Goal: Register for event/course

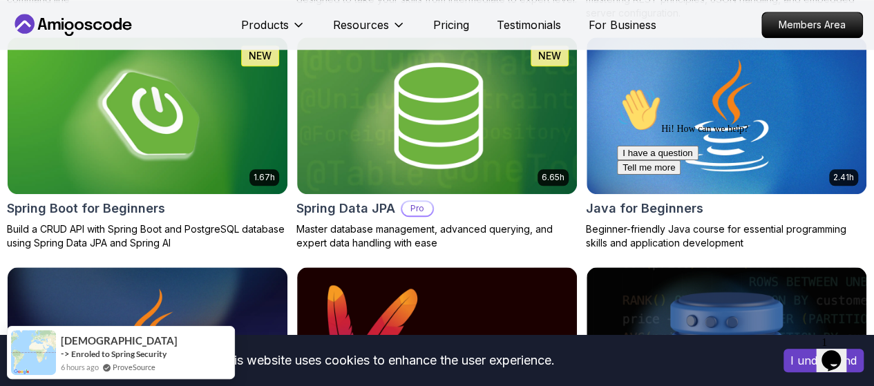
scroll to position [691, 0]
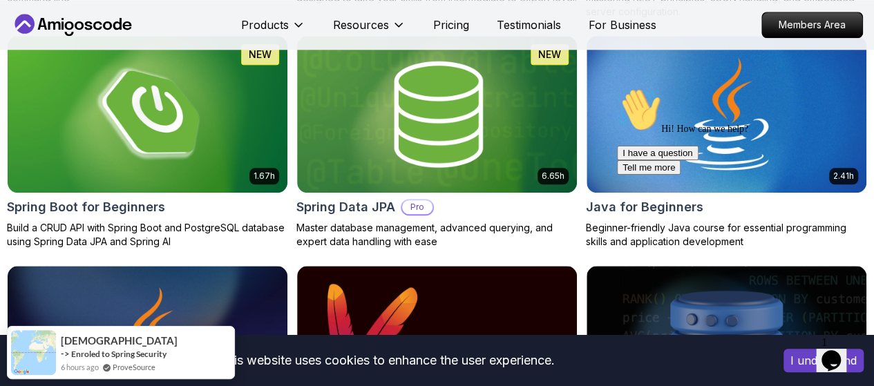
click at [617, 88] on icon "Chat attention grabber" at bounding box center [617, 88] width 0 height 0
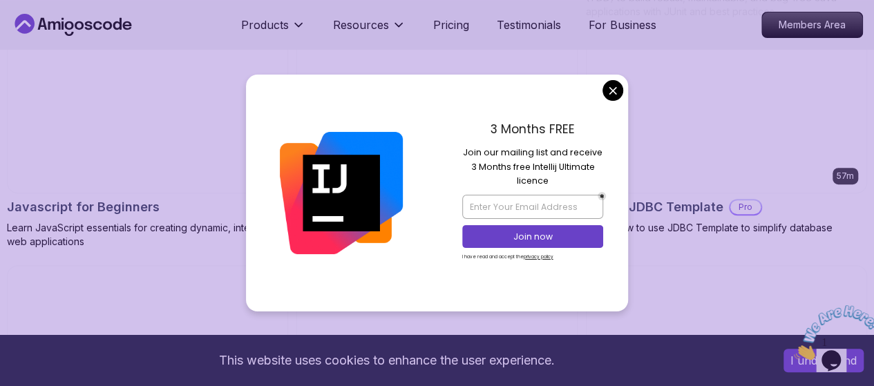
scroll to position [2902, 0]
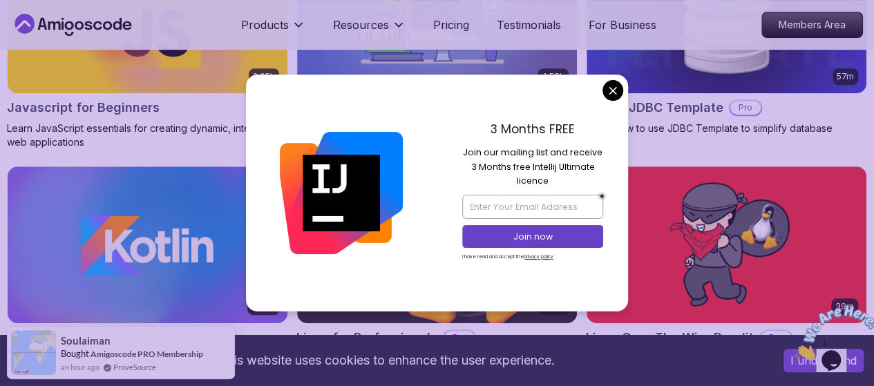
drag, startPoint x: 617, startPoint y: 88, endPoint x: 644, endPoint y: 163, distance: 80.0
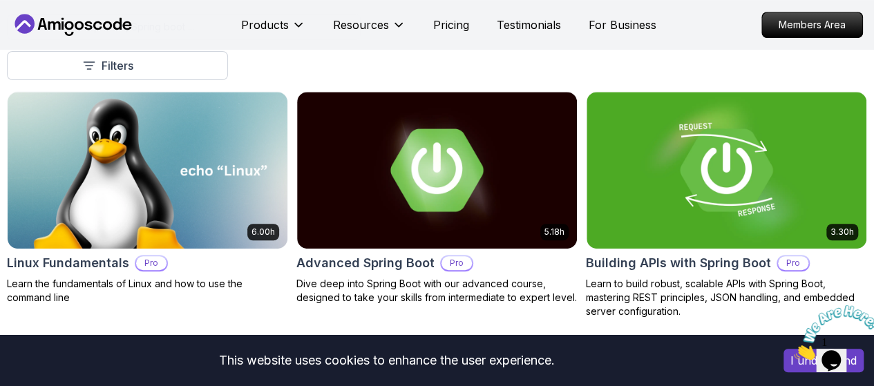
scroll to position [553, 0]
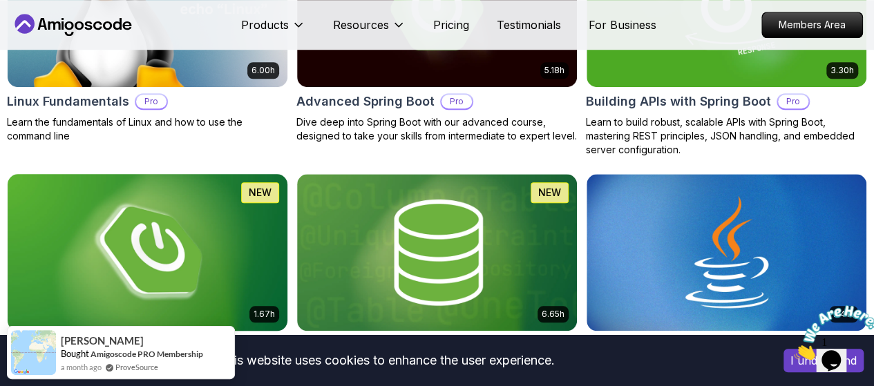
click at [294, 180] on img at bounding box center [148, 252] width 294 height 164
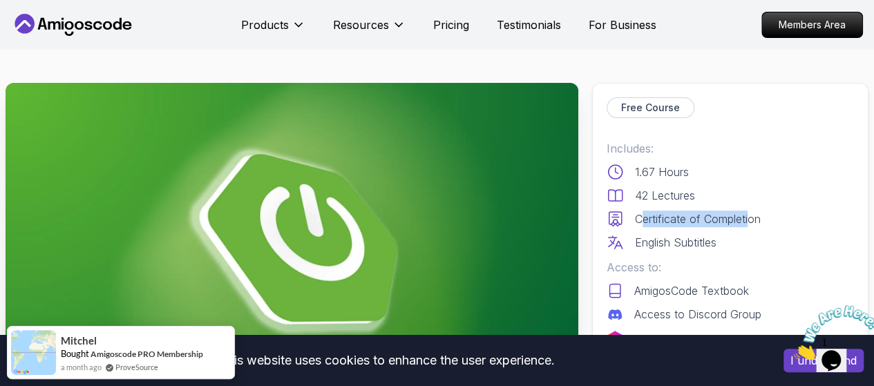
drag, startPoint x: 643, startPoint y: 215, endPoint x: 751, endPoint y: 207, distance: 108.7
click at [751, 207] on div "Includes: 1.67 Hours 42 Lectures Certificate of Completion English Subtitles" at bounding box center [730, 195] width 247 height 111
click at [716, 213] on p "Certificate of Completion" at bounding box center [698, 219] width 126 height 17
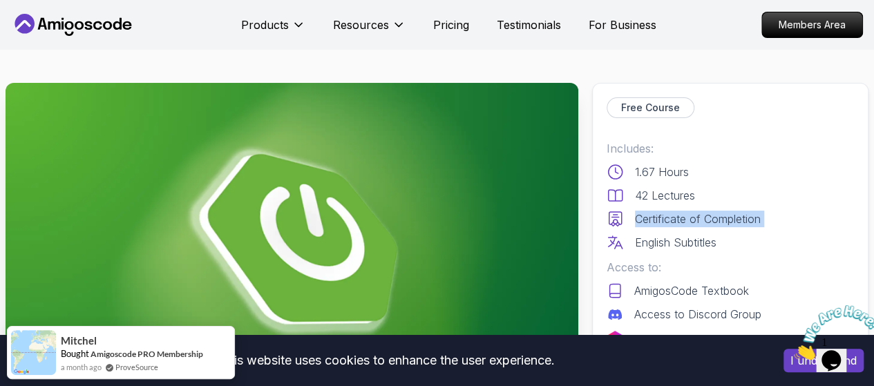
click at [710, 219] on p "Certificate of Completion" at bounding box center [698, 219] width 126 height 17
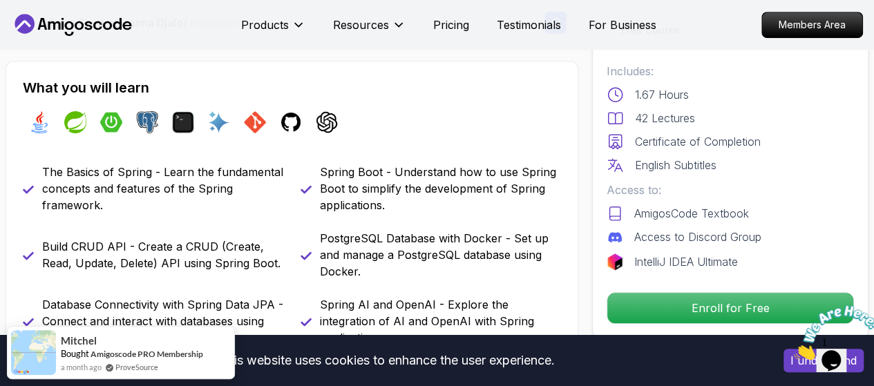
scroll to position [415, 0]
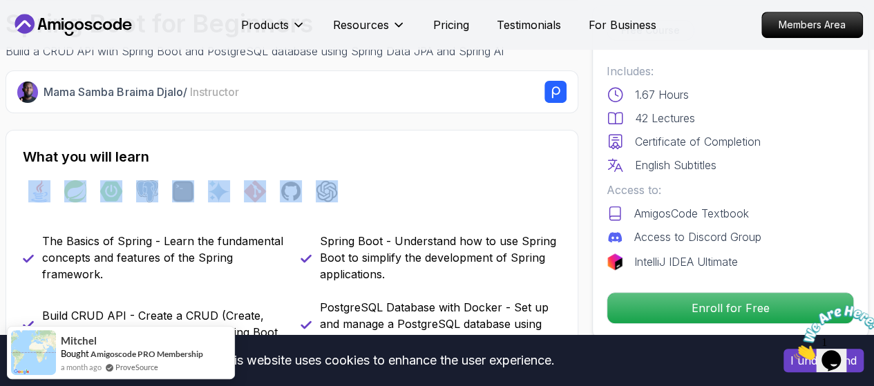
drag, startPoint x: 103, startPoint y: 182, endPoint x: 323, endPoint y: 175, distance: 220.5
click at [323, 175] on div "java spring spring-boot postgres terminal ai git github chatgpt" at bounding box center [292, 191] width 538 height 39
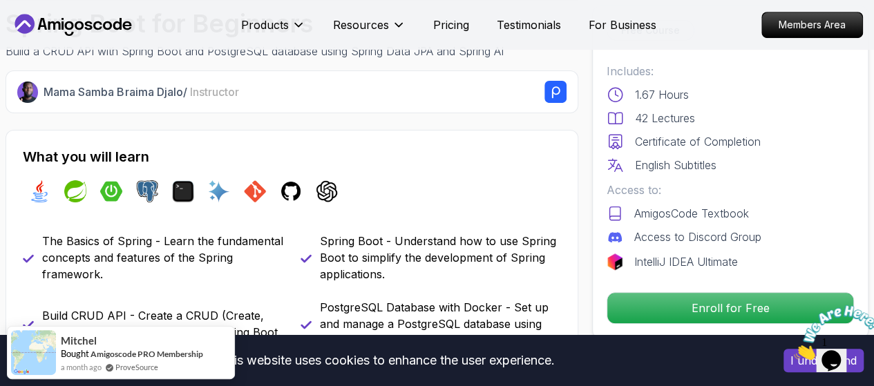
click at [247, 149] on h2 "What you will learn" at bounding box center [292, 156] width 538 height 19
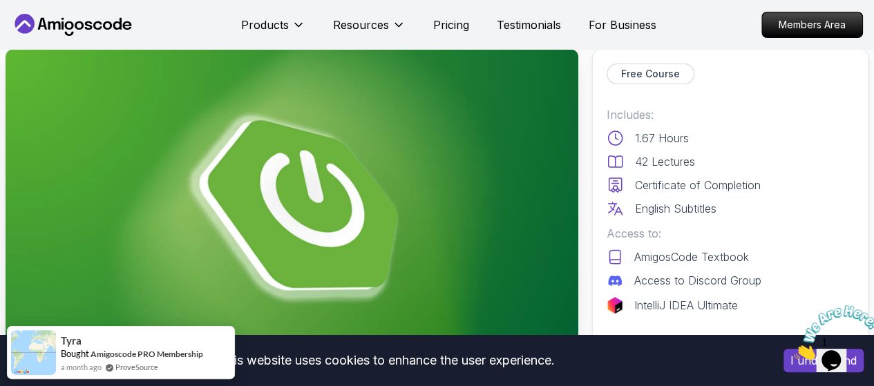
scroll to position [0, 0]
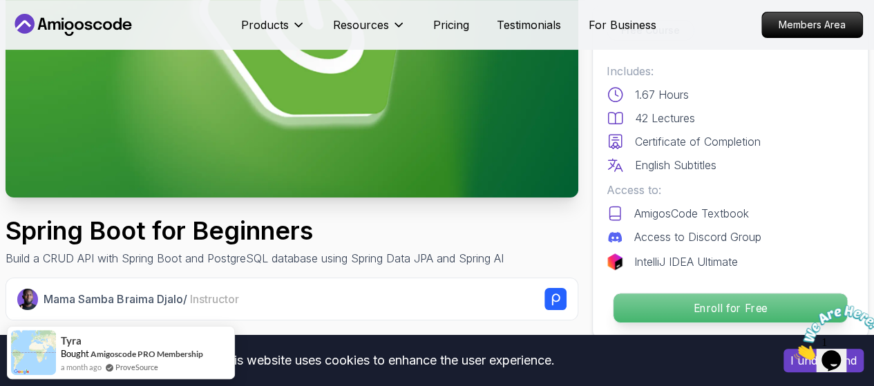
click at [641, 298] on p "Enroll for Free" at bounding box center [730, 308] width 234 height 29
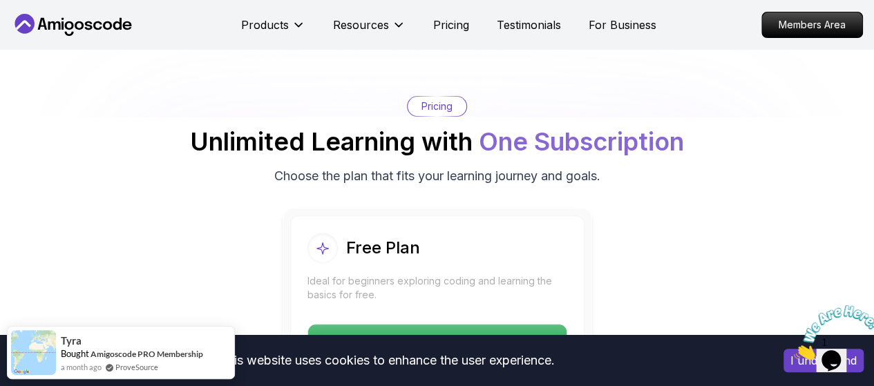
scroll to position [2912, 0]
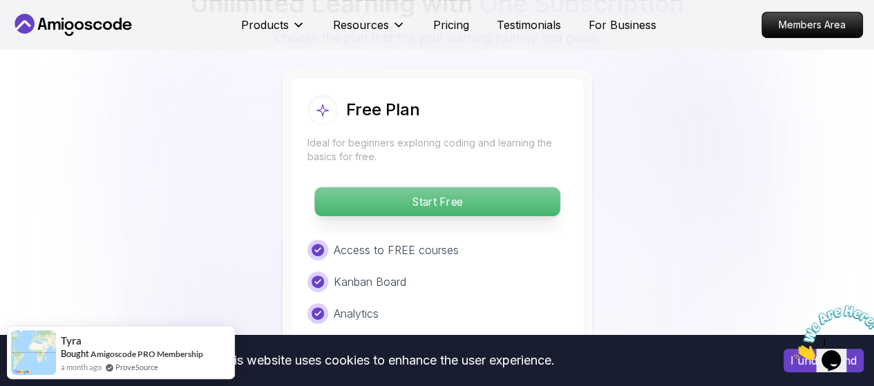
click at [426, 196] on p "Start Free" at bounding box center [436, 201] width 245 height 29
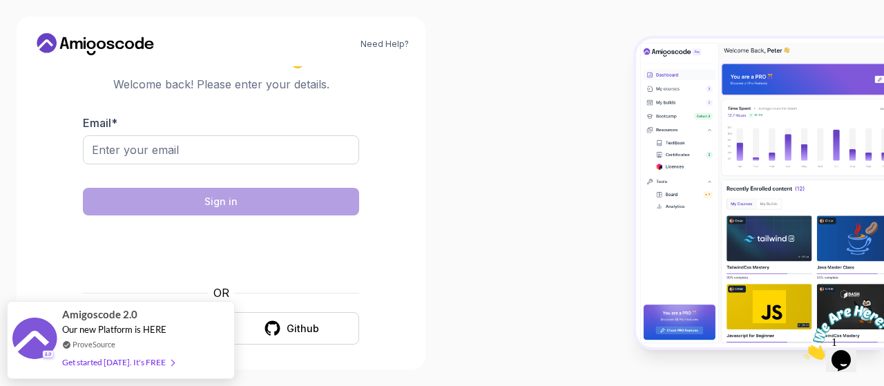
scroll to position [19, 0]
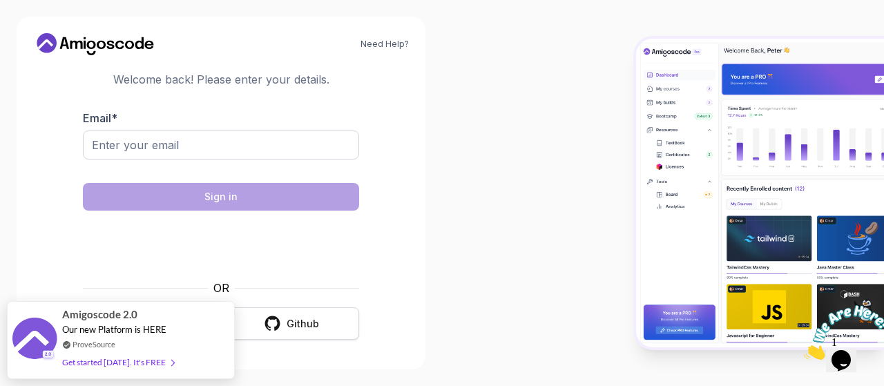
click at [283, 323] on button "Github" at bounding box center [291, 323] width 135 height 32
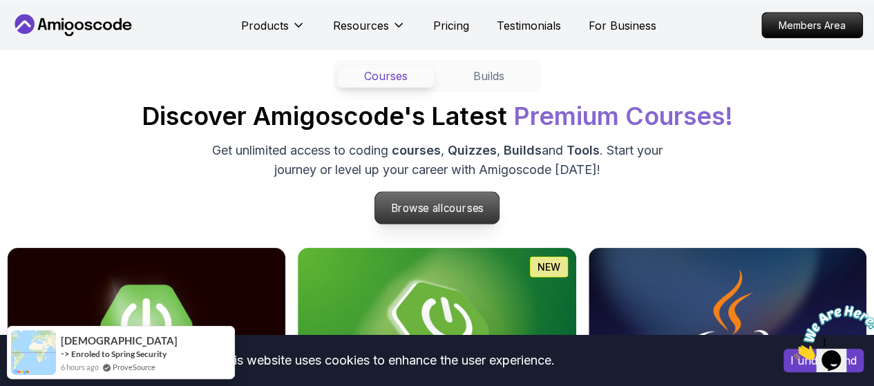
scroll to position [1244, 0]
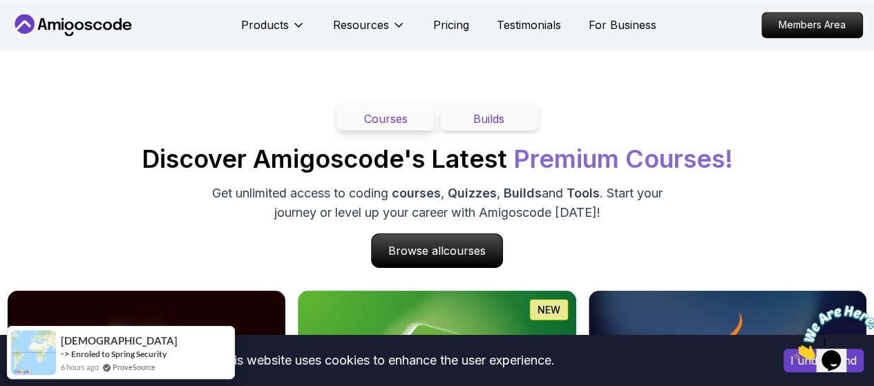
click at [468, 120] on button "Builds" at bounding box center [488, 118] width 97 height 23
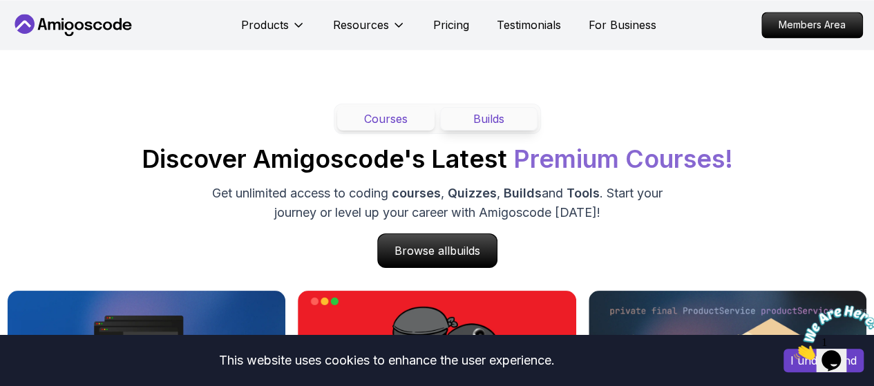
click at [394, 123] on button "Courses" at bounding box center [385, 118] width 97 height 23
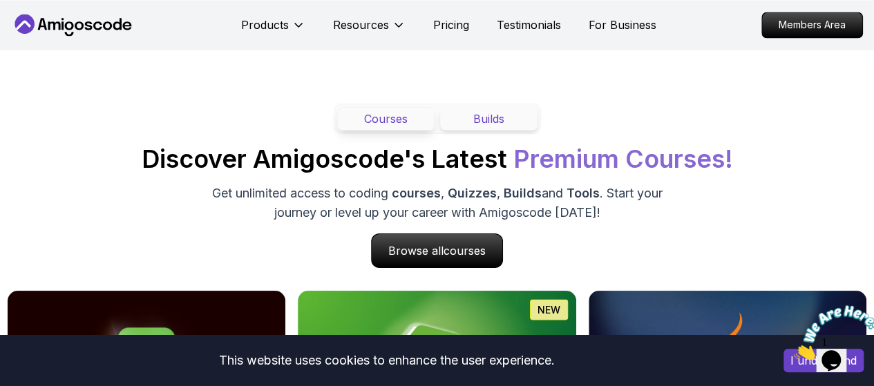
click at [468, 122] on button "Builds" at bounding box center [488, 118] width 97 height 23
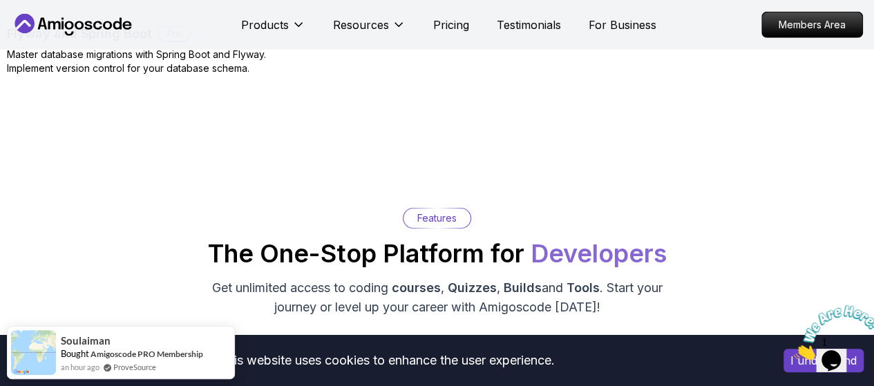
scroll to position [2004, 0]
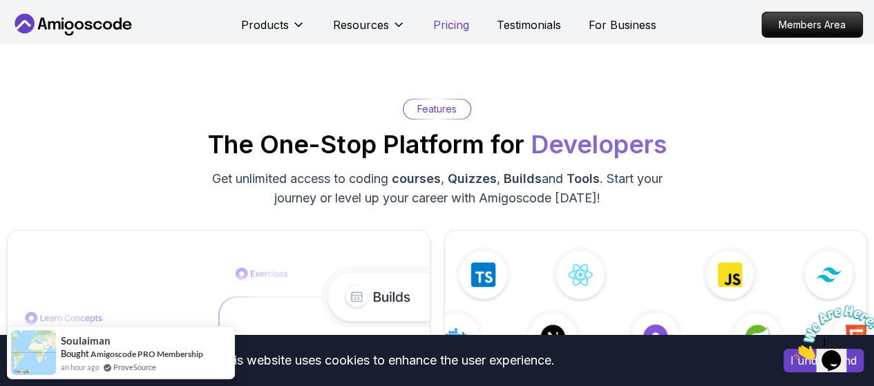
click at [448, 29] on p "Pricing" at bounding box center [451, 25] width 36 height 17
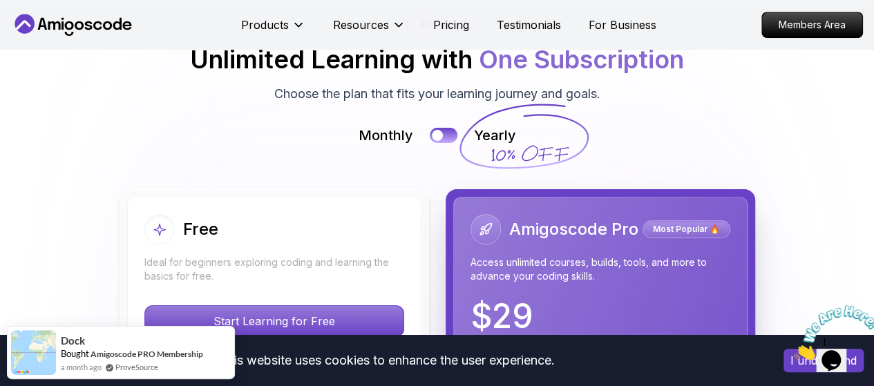
scroll to position [3007, 0]
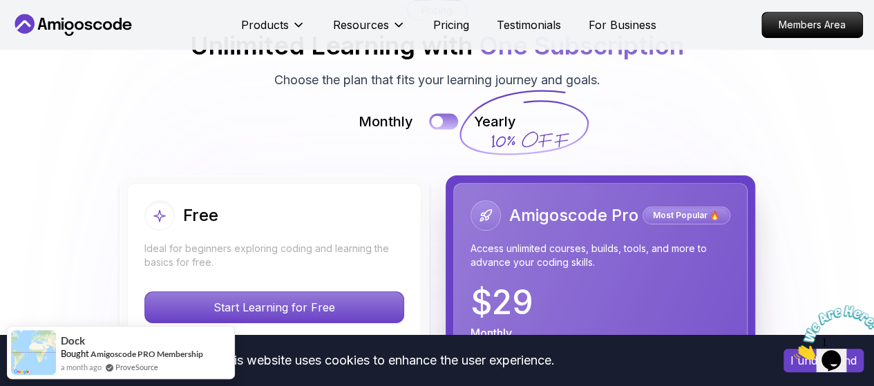
click at [443, 129] on button at bounding box center [443, 121] width 29 height 16
click at [441, 131] on div "Monthly Yearly" at bounding box center [437, 121] width 860 height 19
click at [442, 129] on button at bounding box center [443, 121] width 29 height 16
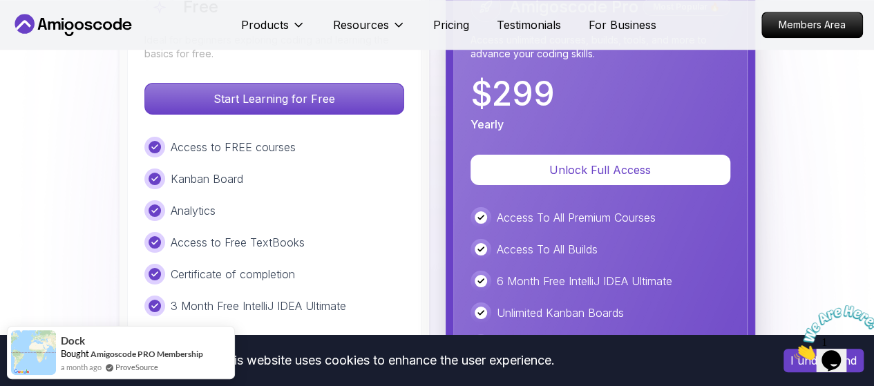
scroll to position [3145, 0]
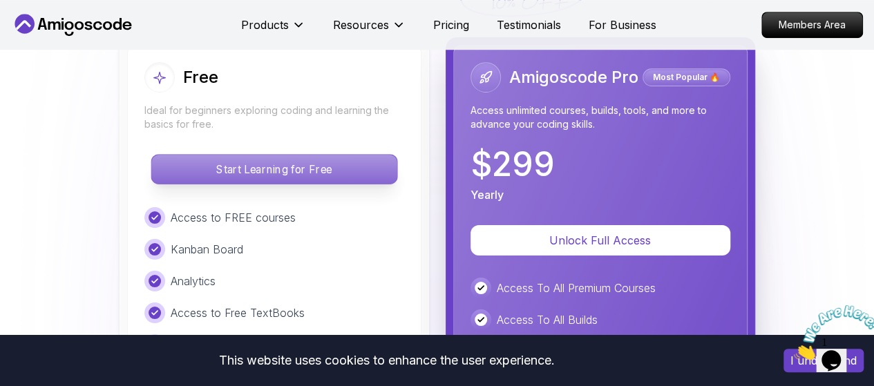
click at [329, 184] on p "Start Learning for Free" at bounding box center [273, 169] width 245 height 29
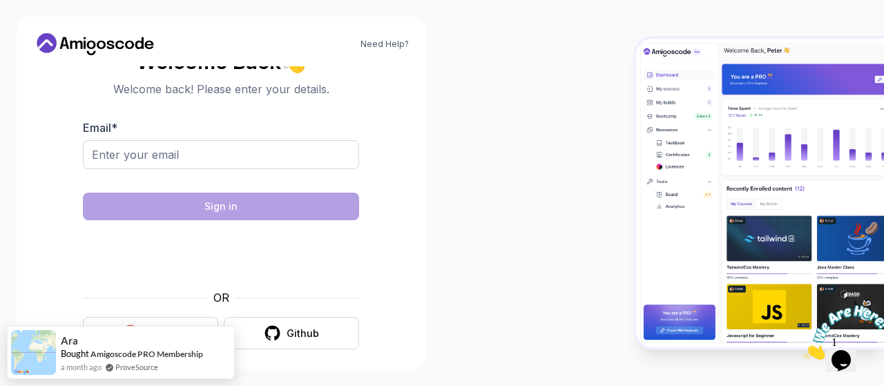
scroll to position [19, 0]
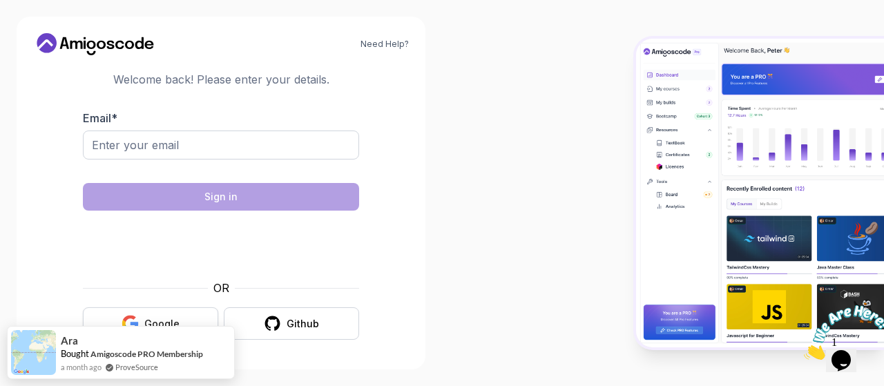
click at [156, 320] on div "Google" at bounding box center [161, 324] width 35 height 14
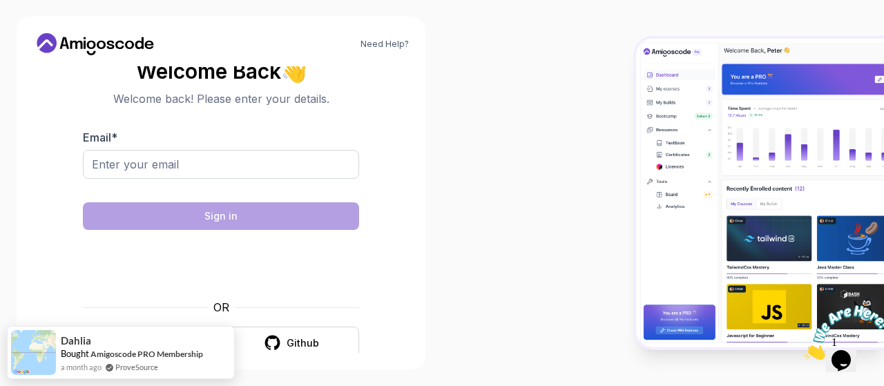
scroll to position [19, 0]
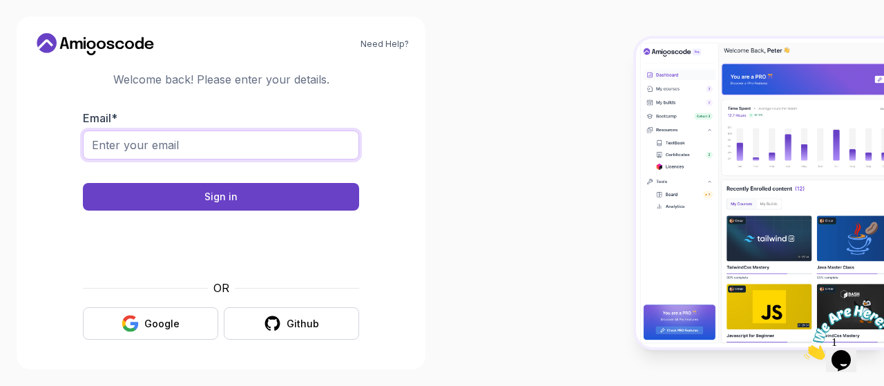
click at [191, 144] on input "Email *" at bounding box center [221, 145] width 276 height 29
type input "abdulrahmanfarhan1985@gmail.com"
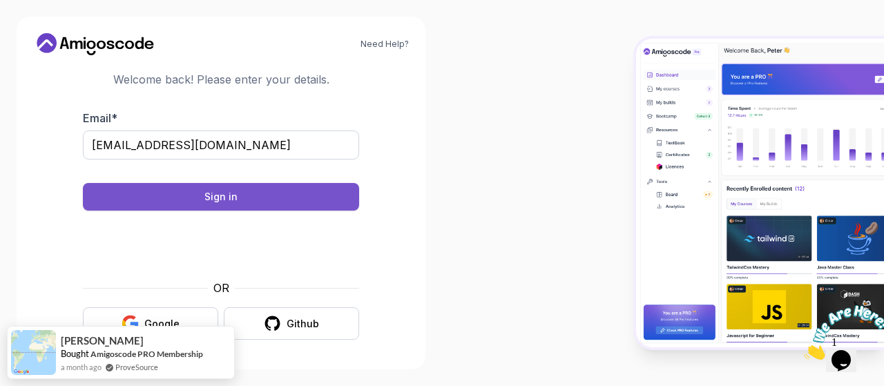
click at [198, 202] on button "Sign in" at bounding box center [221, 197] width 276 height 28
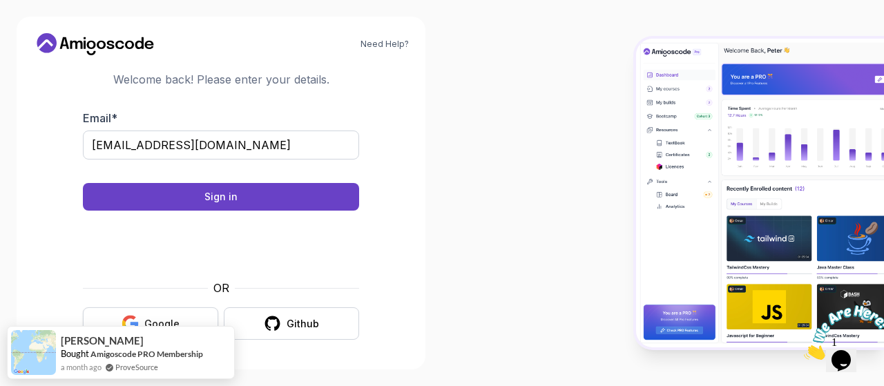
click at [187, 312] on button "Google" at bounding box center [150, 323] width 135 height 32
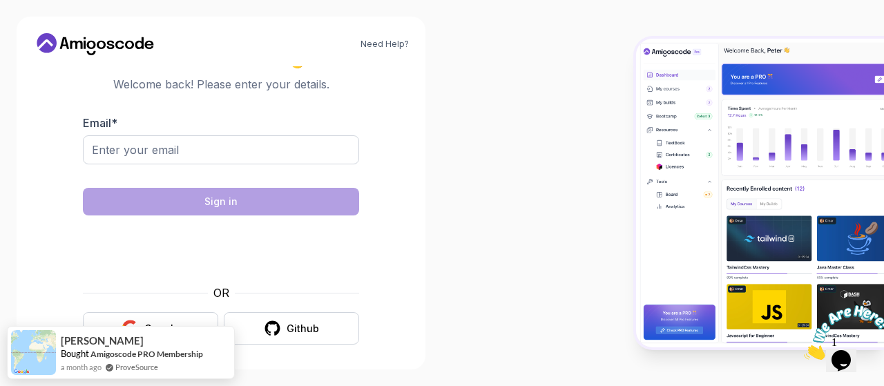
scroll to position [19, 0]
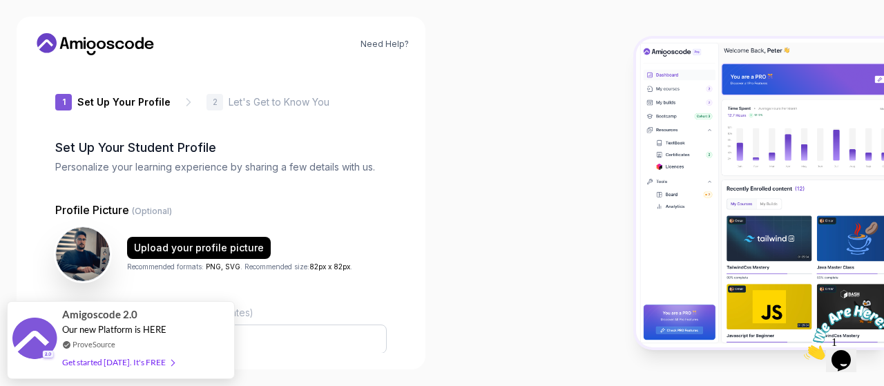
scroll to position [189, 0]
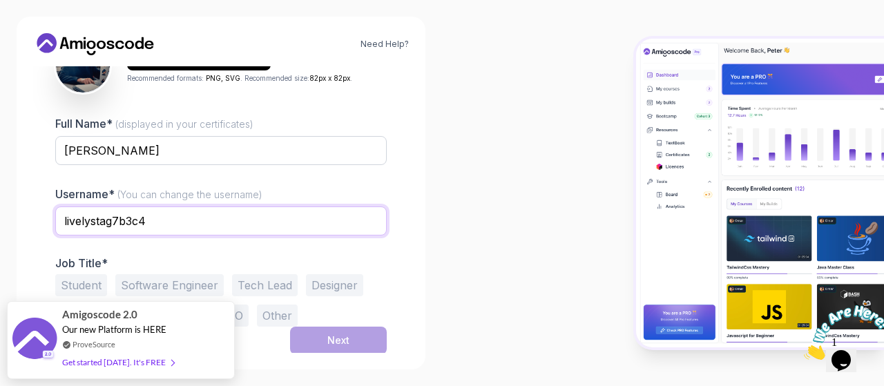
click at [197, 219] on input "livelystag7b3c4" at bounding box center [221, 221] width 332 height 29
type input "aboodfarhan"
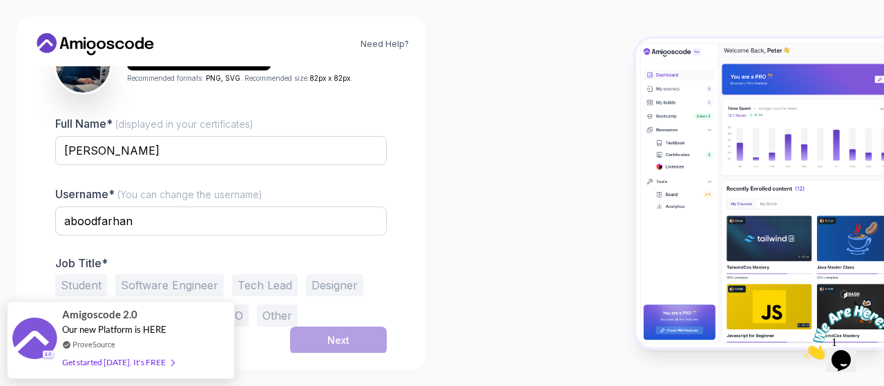
click at [404, 249] on div "1 Set Up Your Profile 1 Set Up Your Profile 2 Let's Get to Know You Set Up Your…" at bounding box center [221, 209] width 376 height 287
drag, startPoint x: 99, startPoint y: 323, endPoint x: 313, endPoint y: 251, distance: 225.9
click at [313, 251] on body "Need Help? 1 Set Up Your Profile 1 Set Up Your Profile 2 Let's Get to Know You …" at bounding box center [442, 193] width 884 height 386
click at [91, 281] on button "Student" at bounding box center [81, 285] width 52 height 22
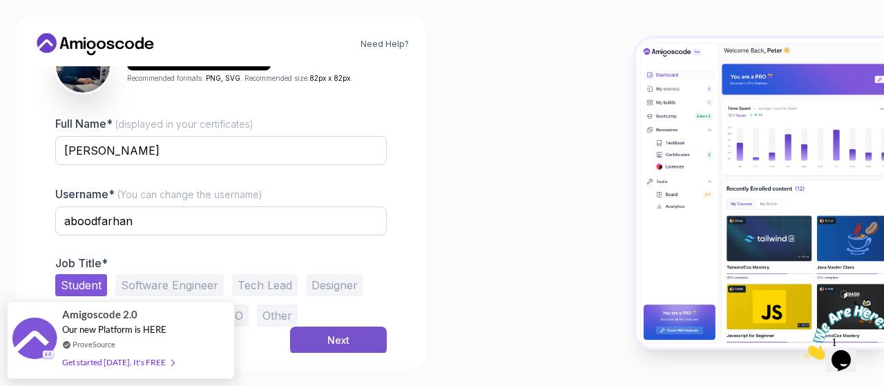
click at [310, 336] on button "Next" at bounding box center [338, 341] width 97 height 28
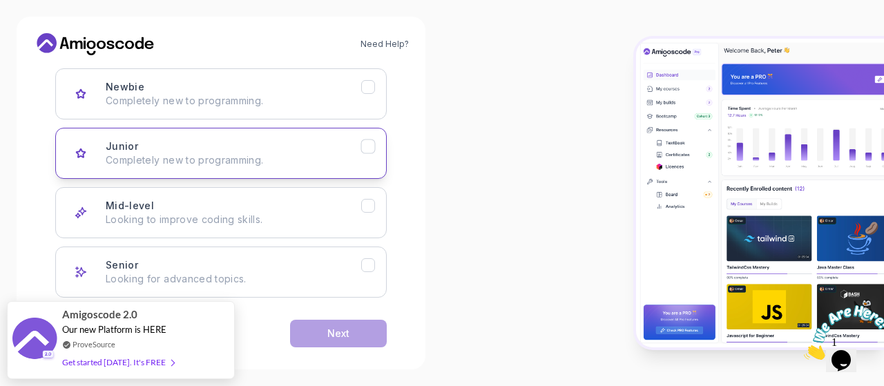
scroll to position [231, 0]
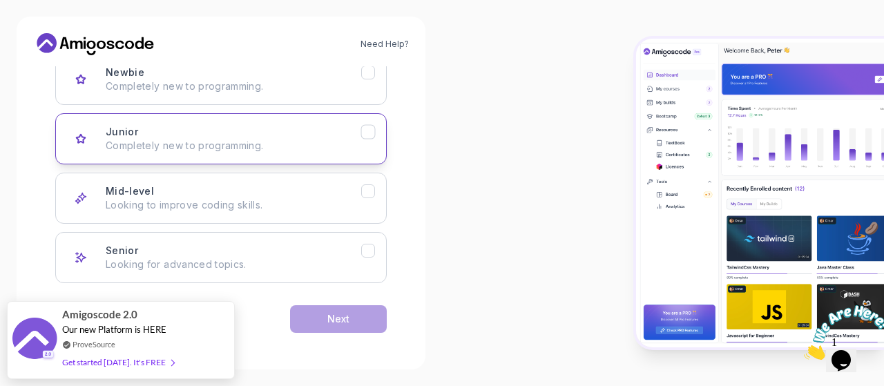
click at [282, 135] on div "Junior Completely new to programming." at bounding box center [234, 139] width 256 height 28
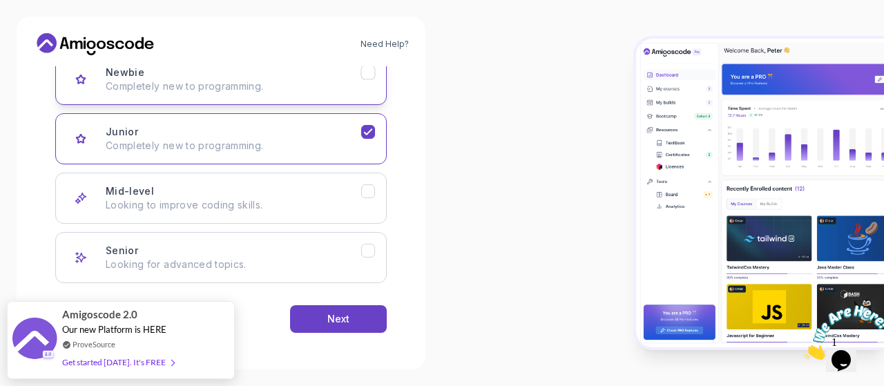
click at [322, 88] on p "Completely new to programming." at bounding box center [234, 86] width 256 height 14
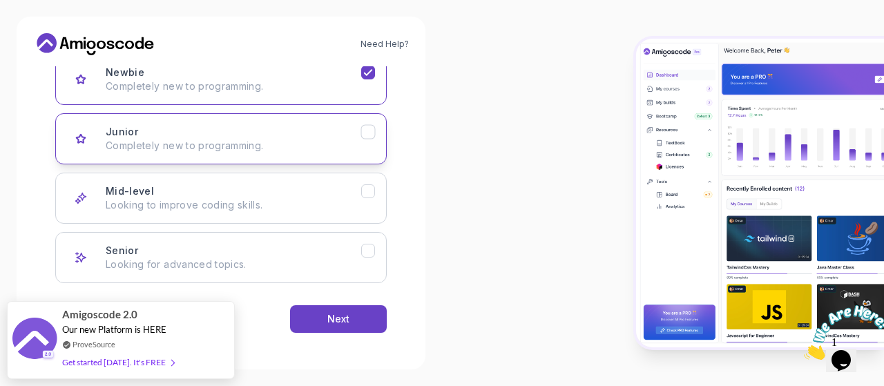
click at [310, 122] on button "Junior Completely new to programming." at bounding box center [221, 138] width 332 height 51
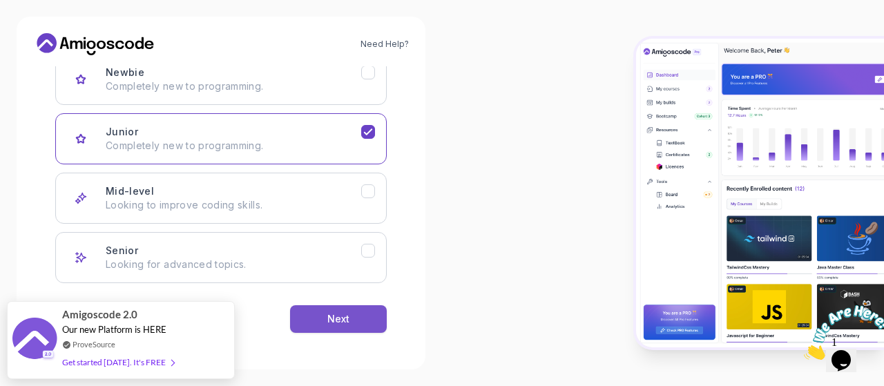
click at [347, 305] on button "Next" at bounding box center [338, 319] width 97 height 28
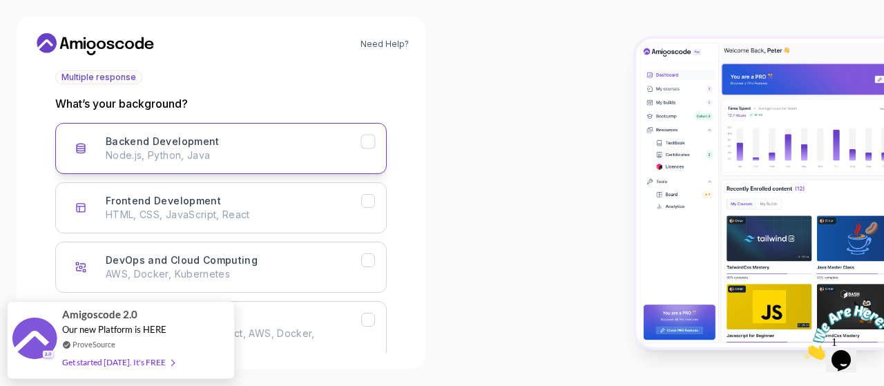
click at [256, 154] on p "Node.js, Python, Java" at bounding box center [234, 156] width 256 height 14
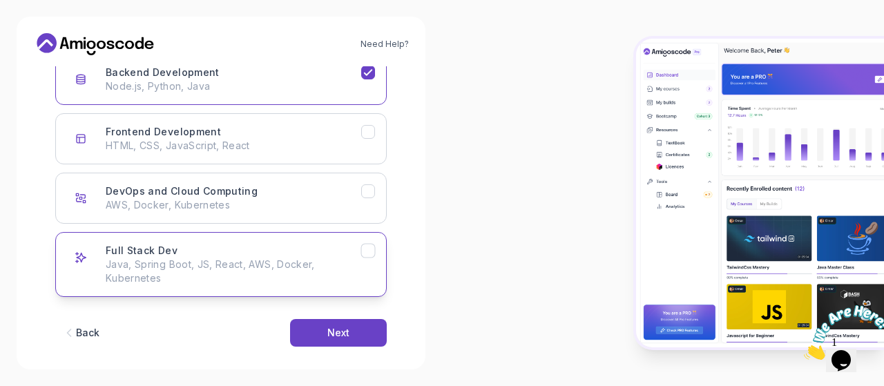
click at [280, 272] on p "Java, Spring Boot, JS, React, AWS, Docker, Kubernetes" at bounding box center [234, 272] width 256 height 28
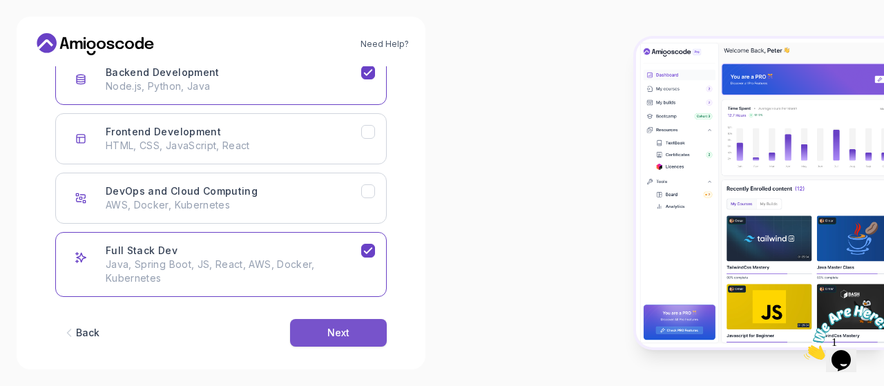
click at [346, 331] on div "Next" at bounding box center [338, 333] width 22 height 14
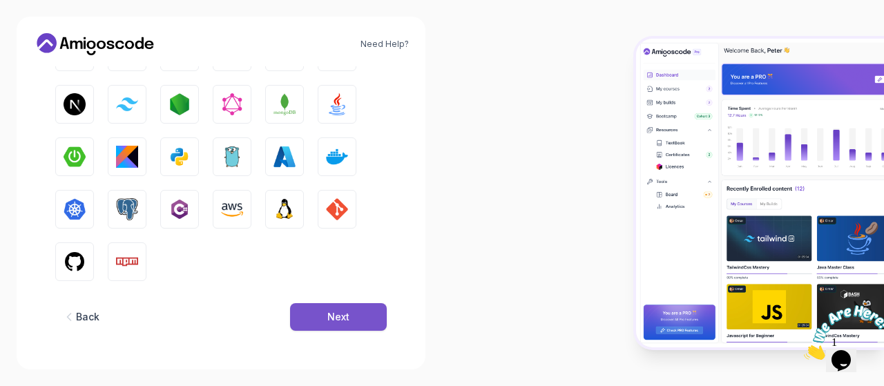
click at [325, 318] on button "Next" at bounding box center [338, 317] width 97 height 28
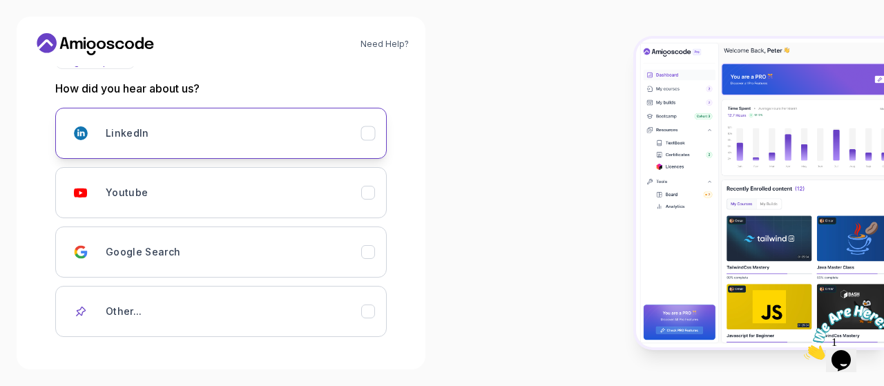
scroll to position [240, 0]
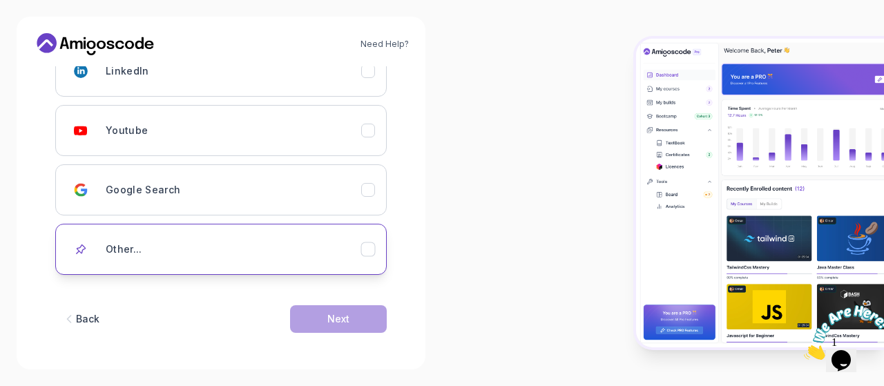
click at [164, 249] on div "Other..." at bounding box center [234, 250] width 256 height 28
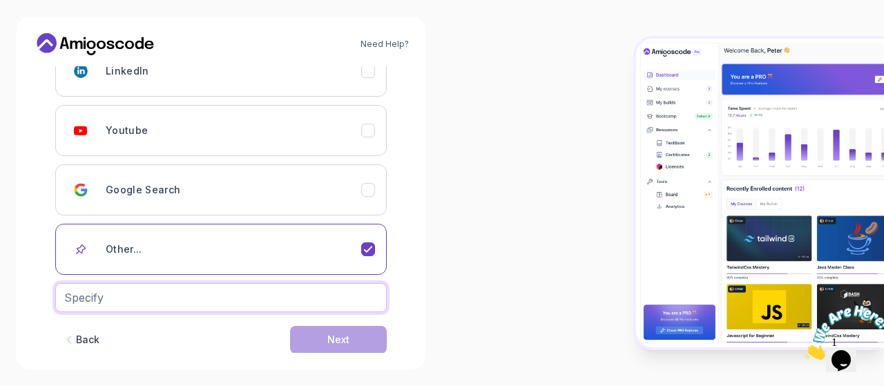
click at [180, 294] on input "text" at bounding box center [221, 297] width 332 height 29
type input "GrokAI"
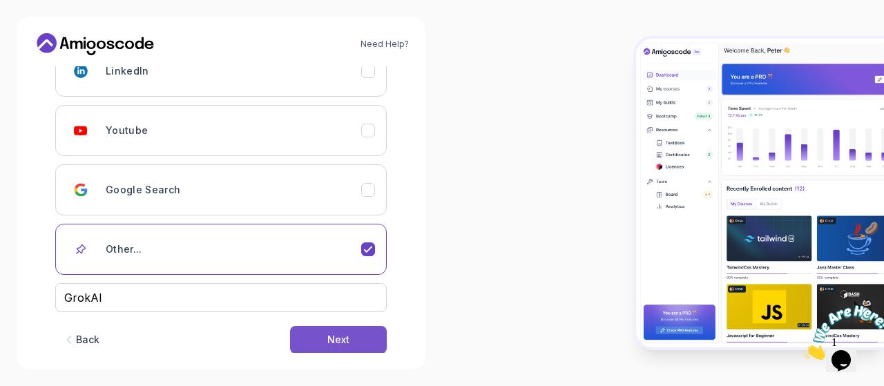
click at [354, 344] on button "Next" at bounding box center [338, 340] width 97 height 28
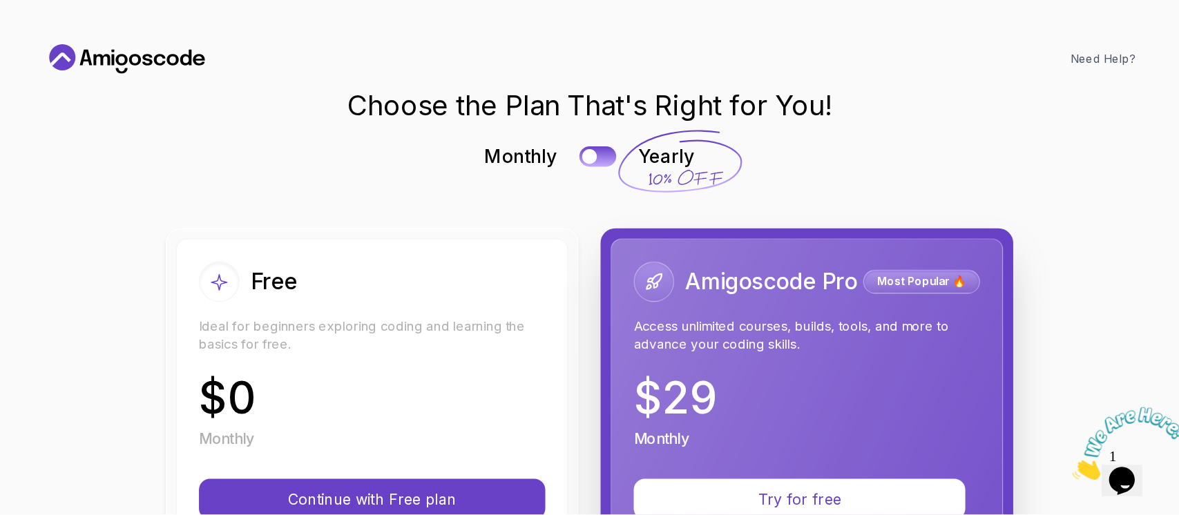
scroll to position [69, 0]
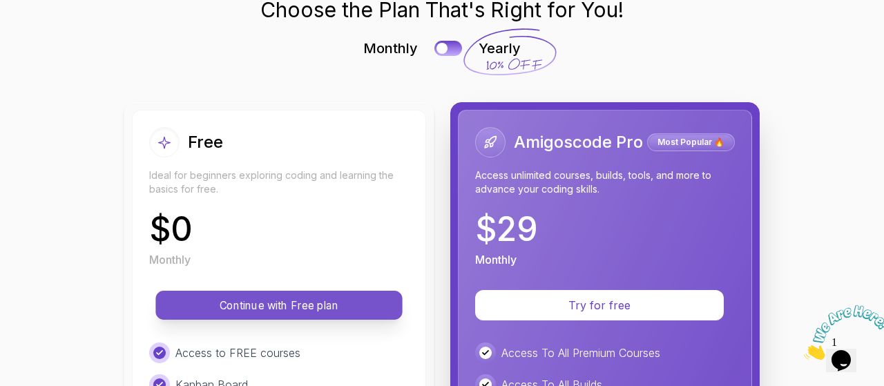
click at [258, 313] on button "Continue with Free plan" at bounding box center [278, 305] width 247 height 29
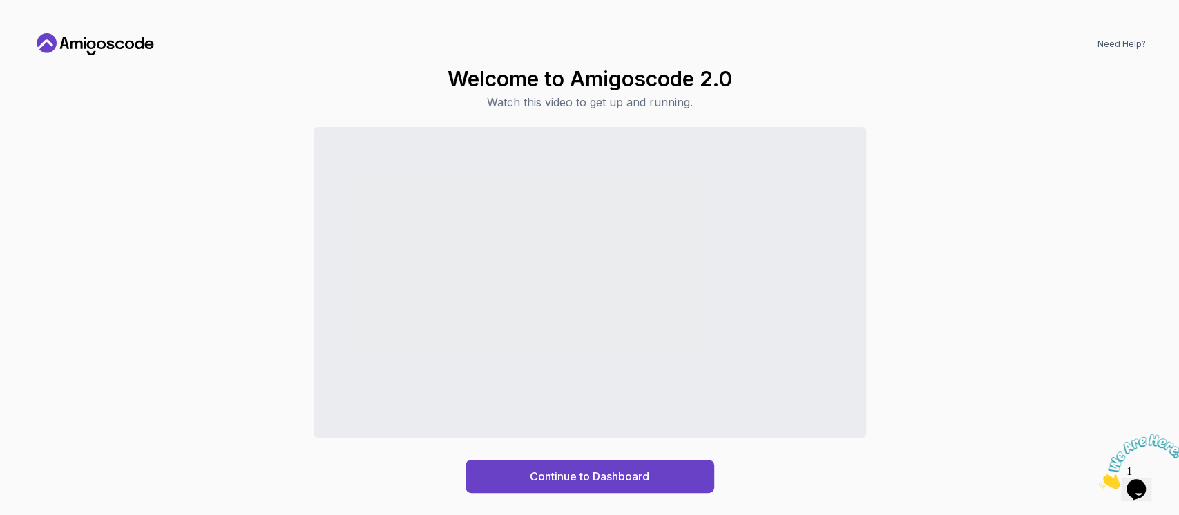
click at [884, 300] on div "Continue to Dashboard" at bounding box center [589, 310] width 1113 height 366
click at [676, 386] on button "Continue to Dashboard" at bounding box center [590, 476] width 249 height 33
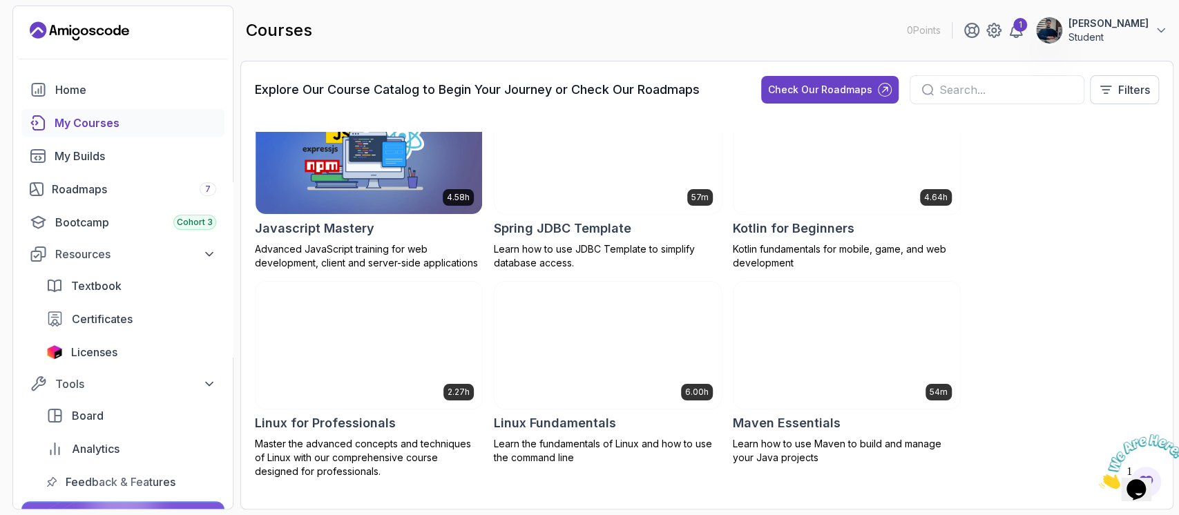
scroll to position [2026, 0]
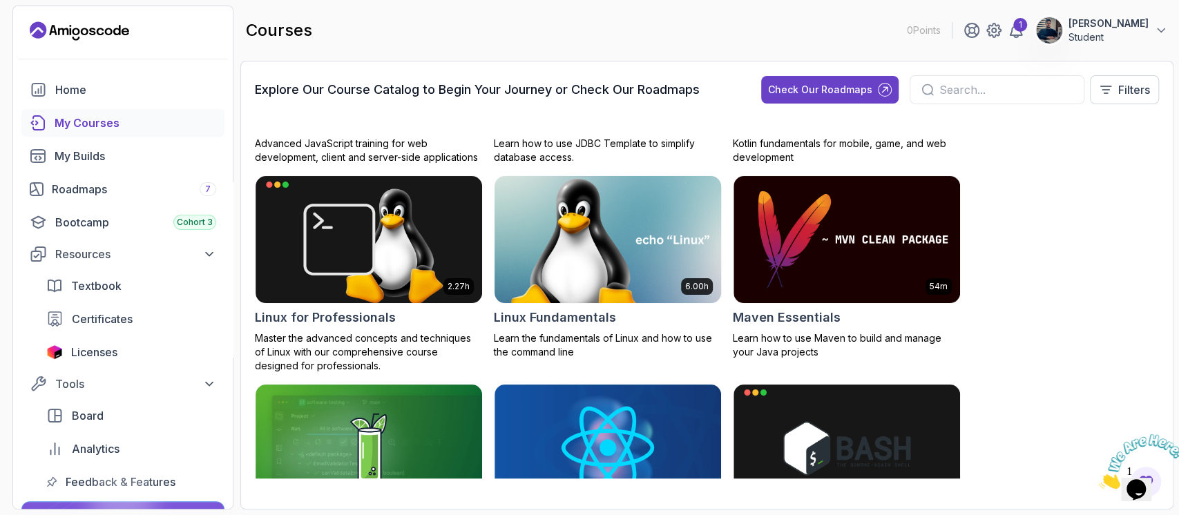
click at [542, 227] on img at bounding box center [608, 239] width 238 height 133
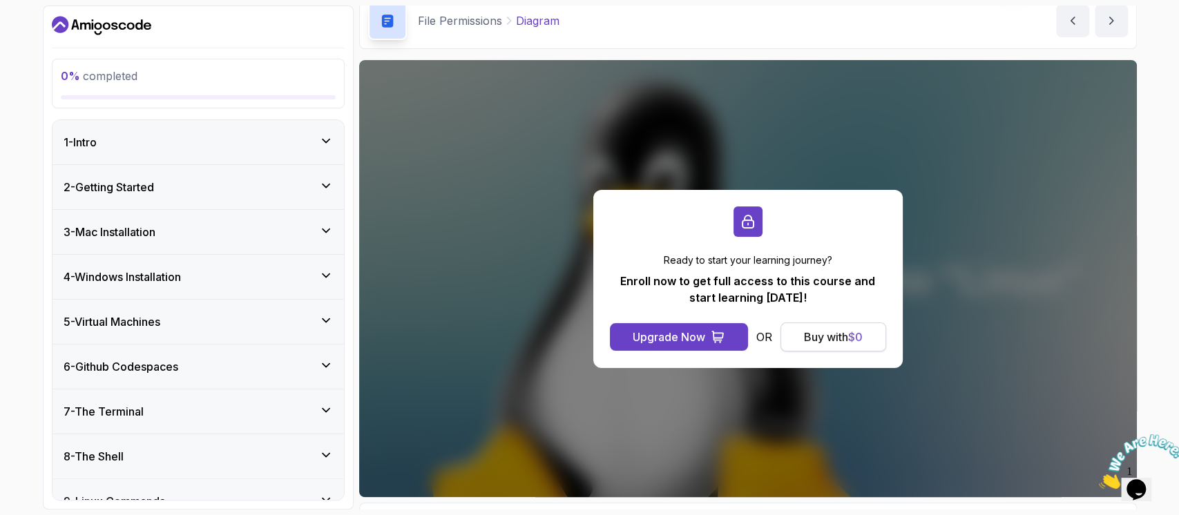
scroll to position [92, 0]
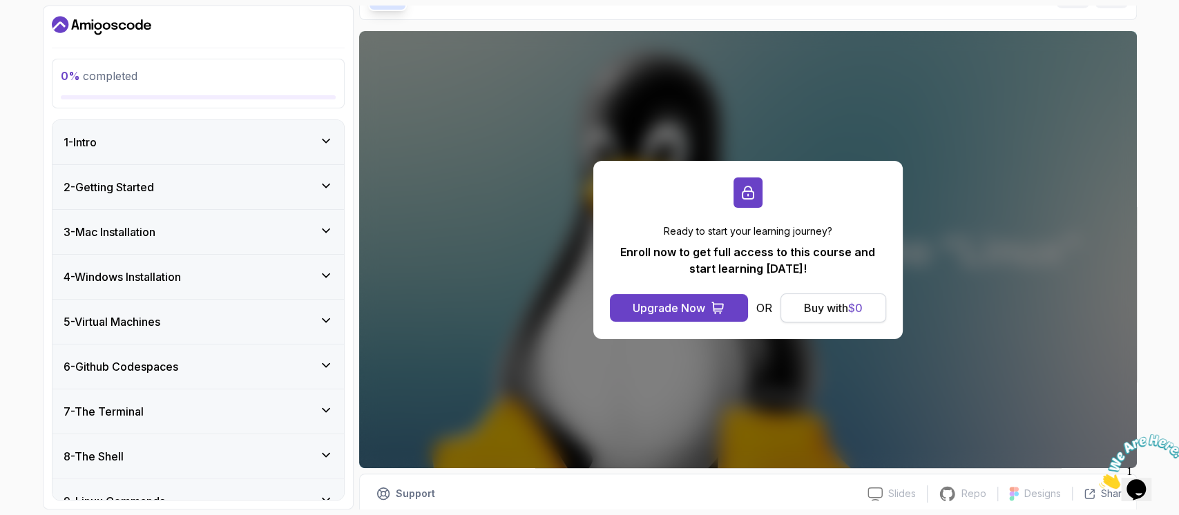
click at [807, 312] on div "Buy with $ 0" at bounding box center [833, 308] width 59 height 17
click at [840, 298] on button "Buy with $ 0" at bounding box center [834, 308] width 106 height 29
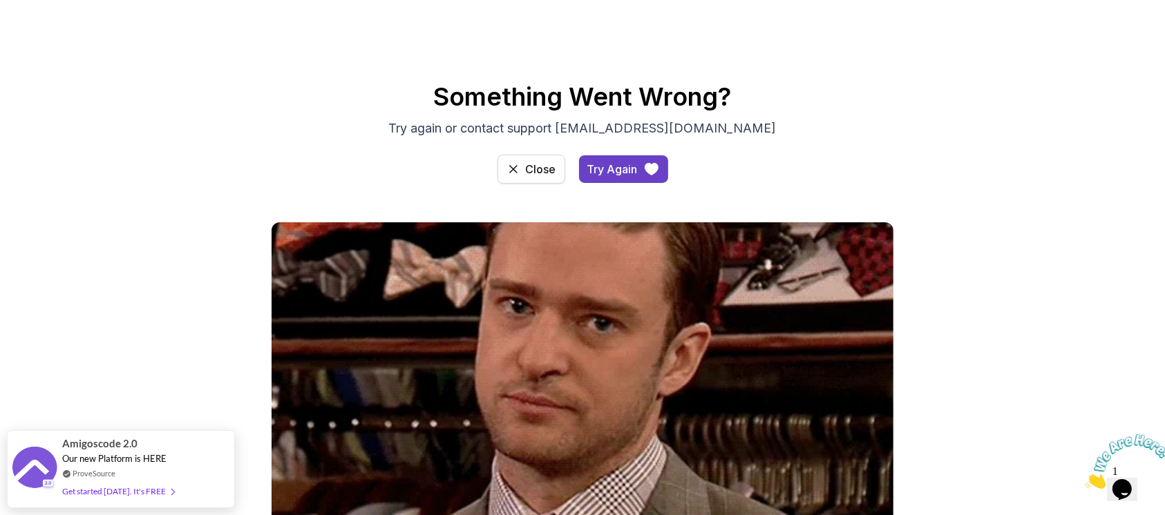
click at [517, 173] on icon "access-dashboard" at bounding box center [513, 169] width 14 height 14
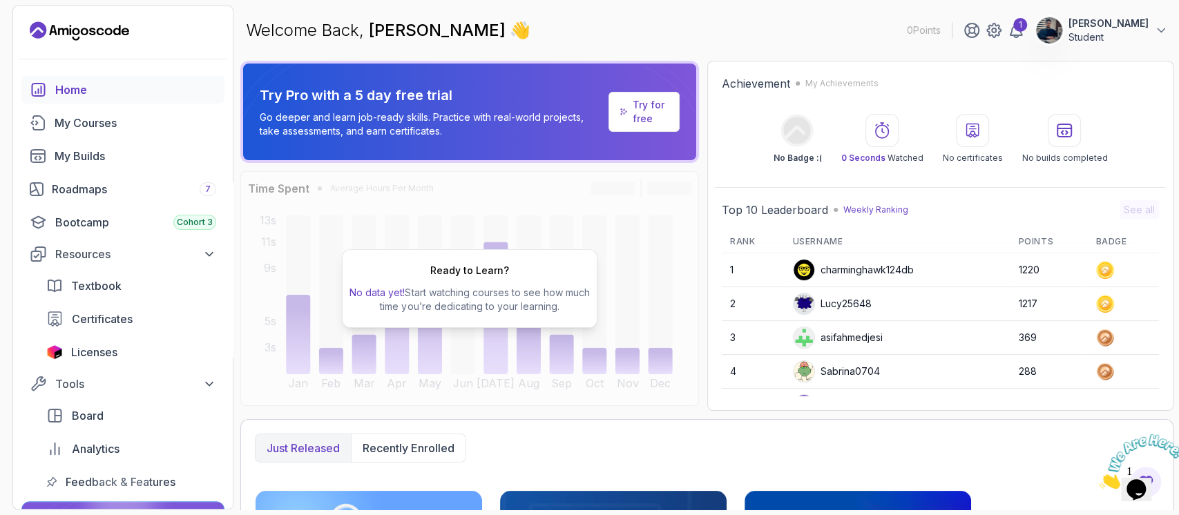
click at [511, 267] on div "Ready to Learn? No data yet! Start watching courses to see how much time you’re…" at bounding box center [470, 288] width 256 height 79
click at [474, 273] on h2 "Ready to Learn?" at bounding box center [469, 271] width 79 height 14
click at [788, 271] on td "charminghawk124db" at bounding box center [898, 270] width 226 height 33
click at [797, 270] on img at bounding box center [804, 270] width 21 height 21
click at [1102, 271] on icon at bounding box center [1106, 270] width 8 height 8
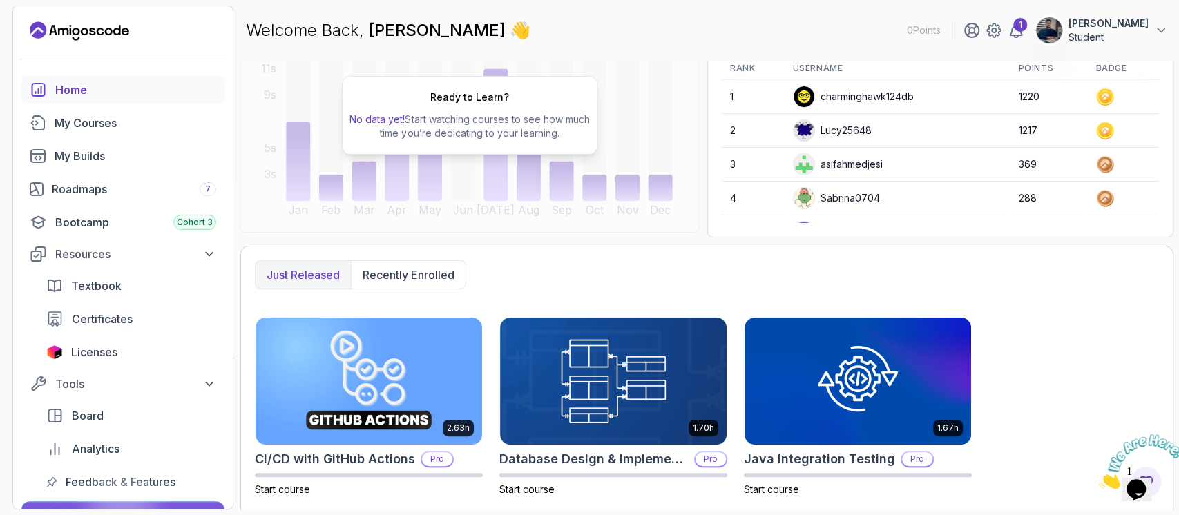
scroll to position [368, 0]
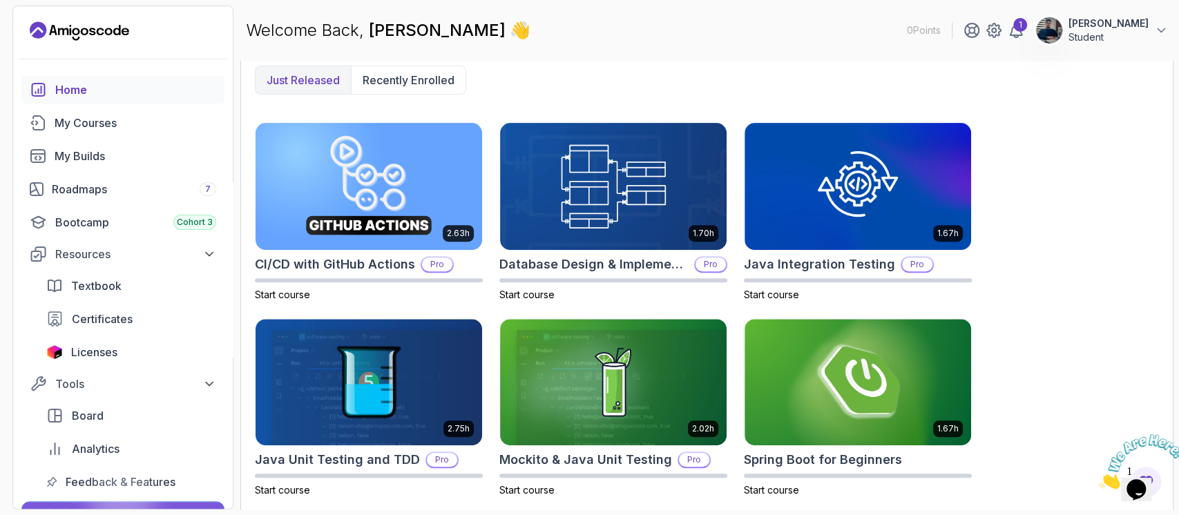
click at [322, 80] on p "Just released" at bounding box center [303, 80] width 73 height 17
click at [138, 192] on div "Roadmaps 7" at bounding box center [134, 189] width 164 height 17
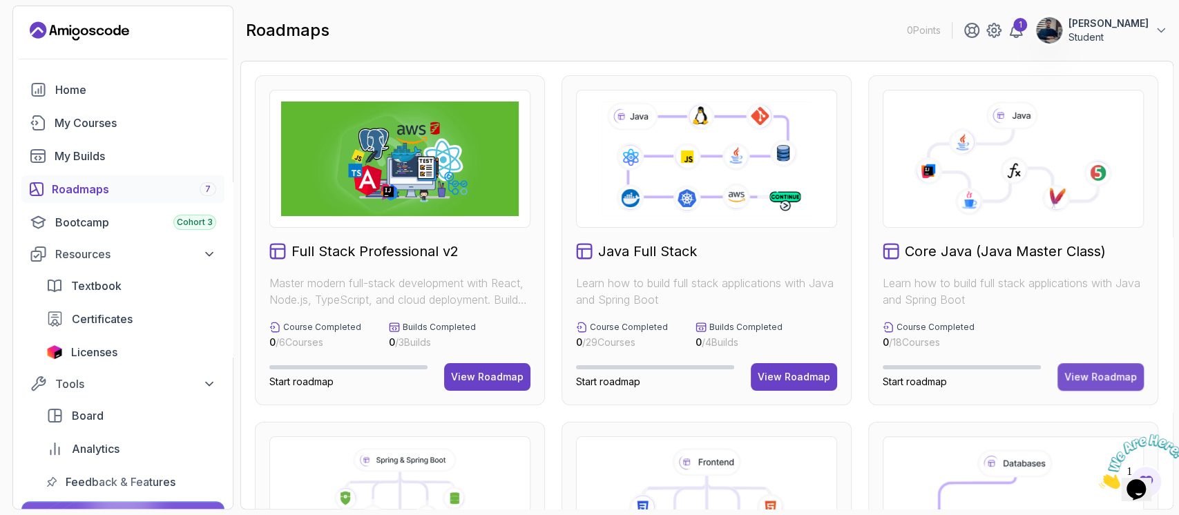
click at [1083, 370] on div "View Roadmap" at bounding box center [1101, 377] width 73 height 14
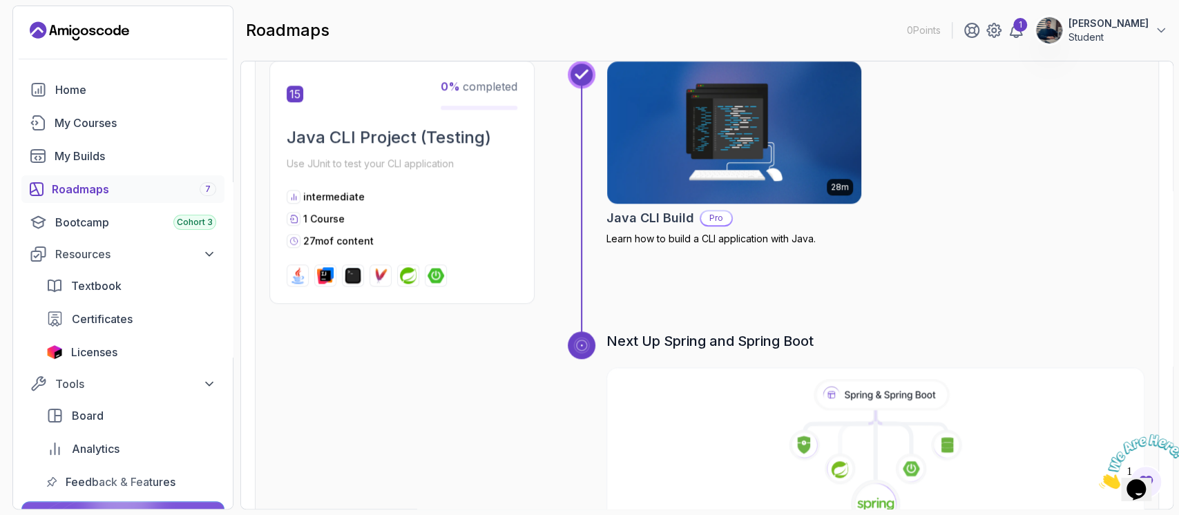
scroll to position [4498, 0]
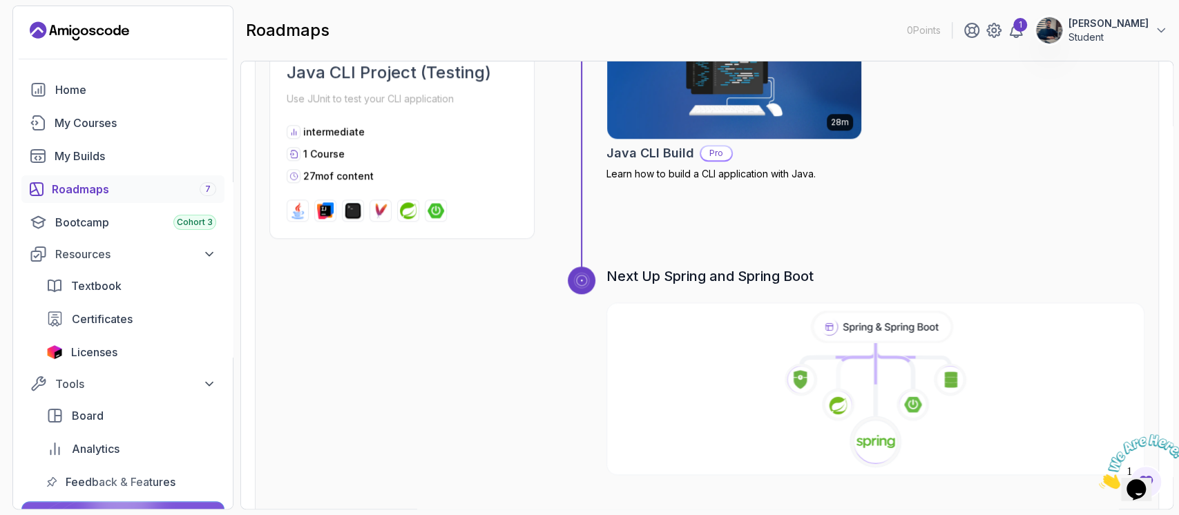
click at [888, 354] on icon at bounding box center [875, 389] width 540 height 158
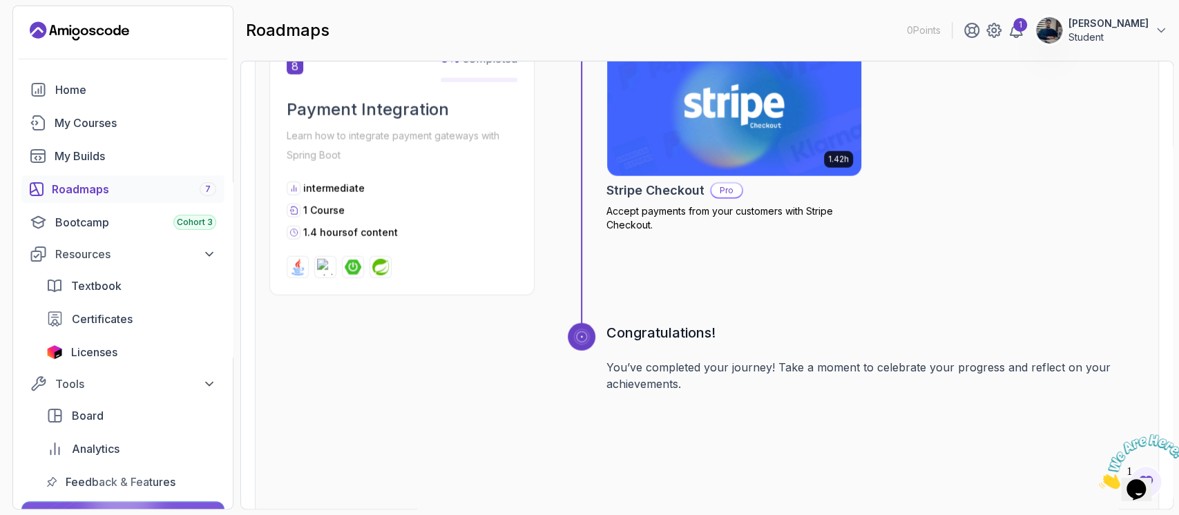
scroll to position [2283, 0]
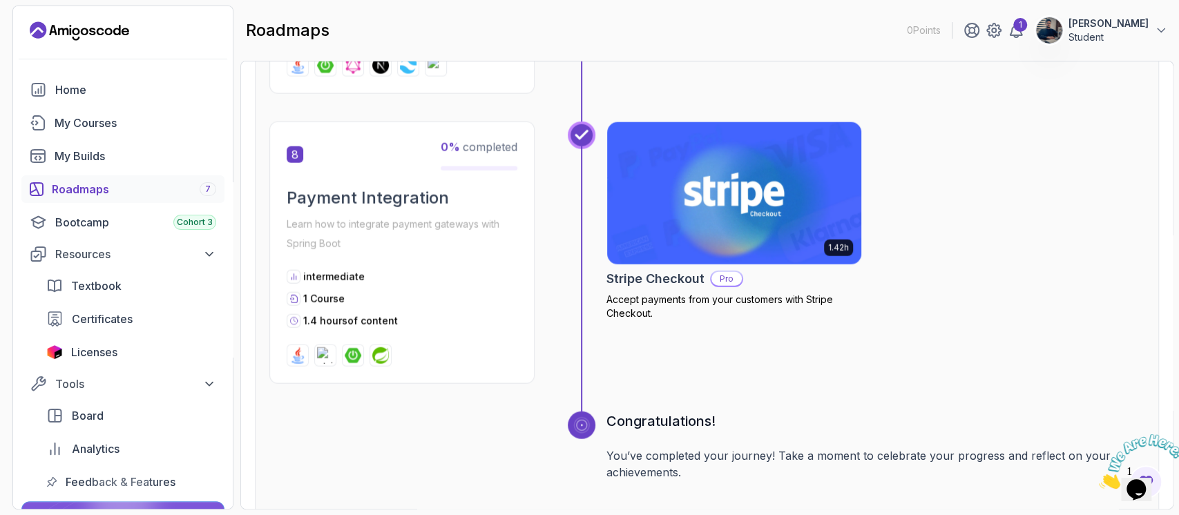
click at [122, 188] on div "Roadmaps 7" at bounding box center [134, 189] width 164 height 17
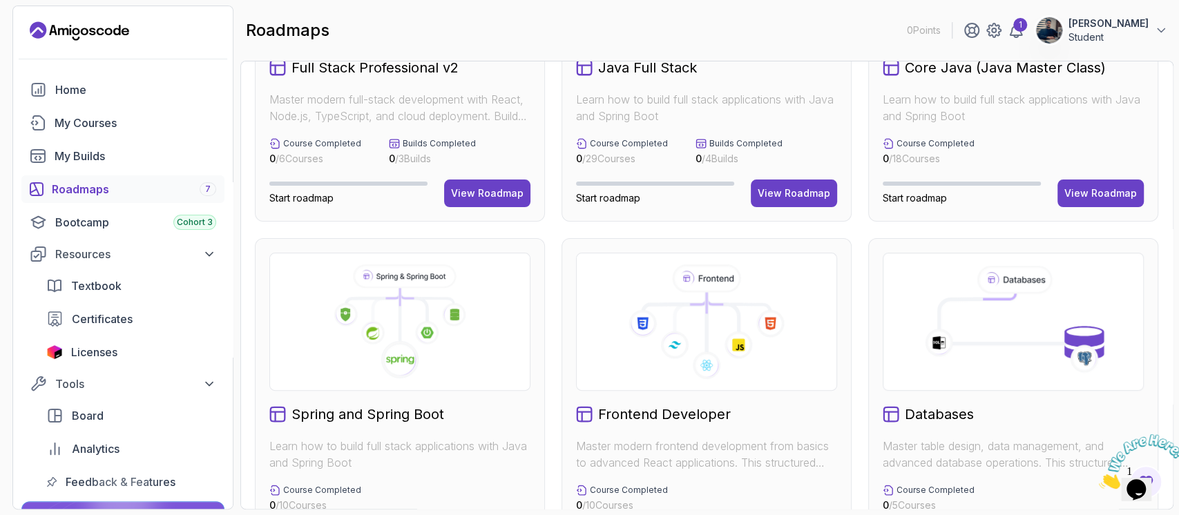
scroll to position [276, 0]
